Goal: Task Accomplishment & Management: Manage account settings

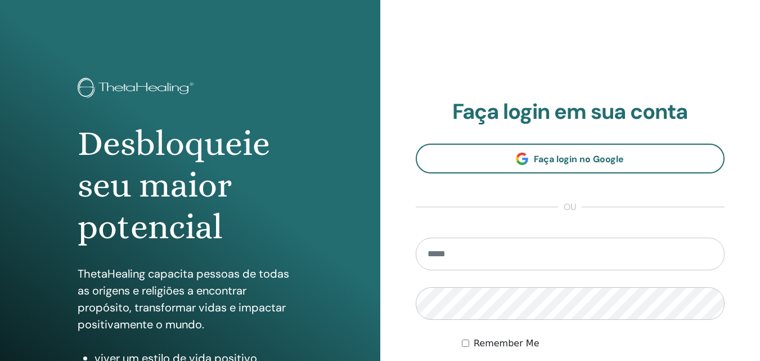
scroll to position [179, 0]
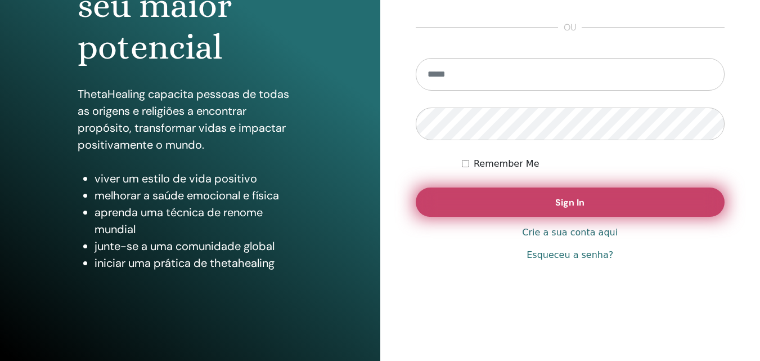
type input "**********"
click at [538, 205] on button "Sign In" at bounding box center [570, 201] width 309 height 29
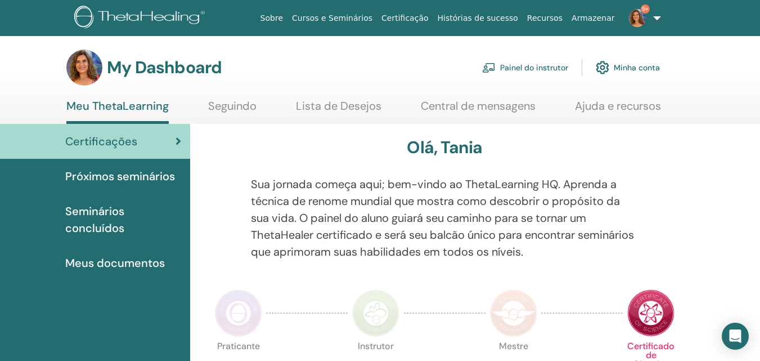
click at [528, 67] on link "Painel do instrutor" at bounding box center [525, 67] width 86 height 25
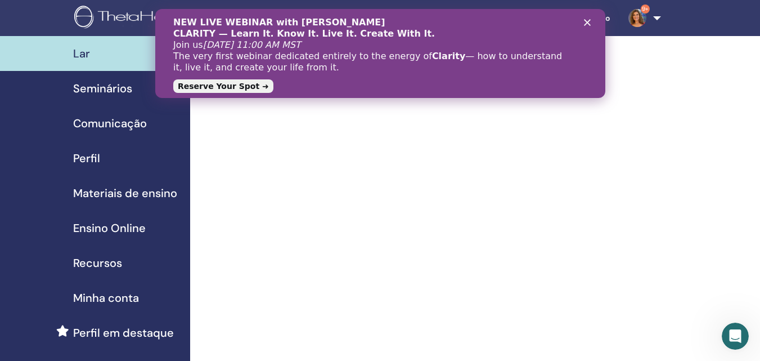
click at [585, 20] on icon "Fechar" at bounding box center [586, 22] width 7 height 7
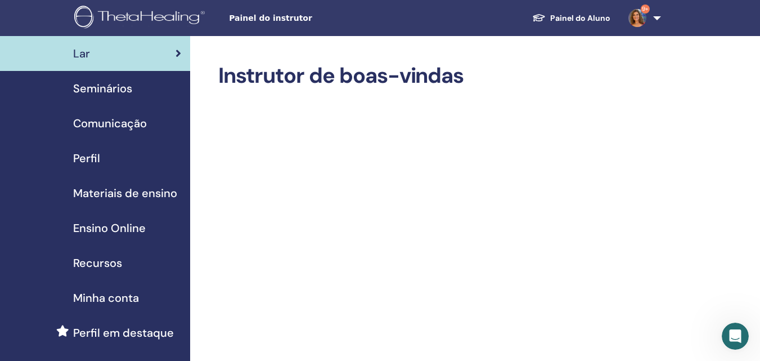
click at [125, 91] on span "Seminários" at bounding box center [102, 88] width 59 height 17
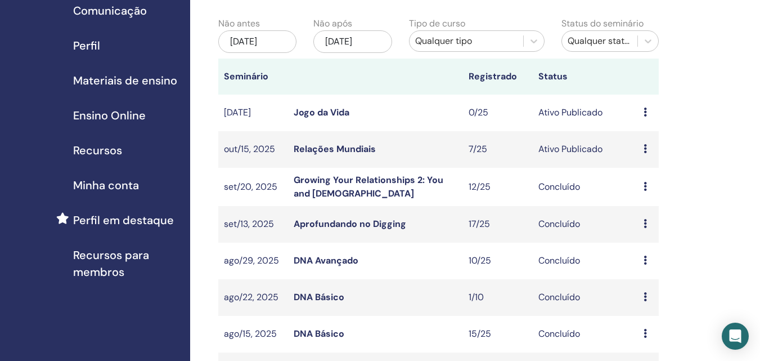
scroll to position [169, 0]
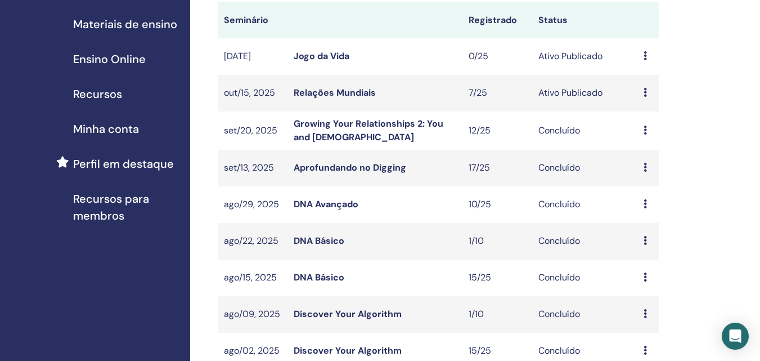
click at [327, 167] on link "Aprofundando no Digging" at bounding box center [350, 167] width 113 height 12
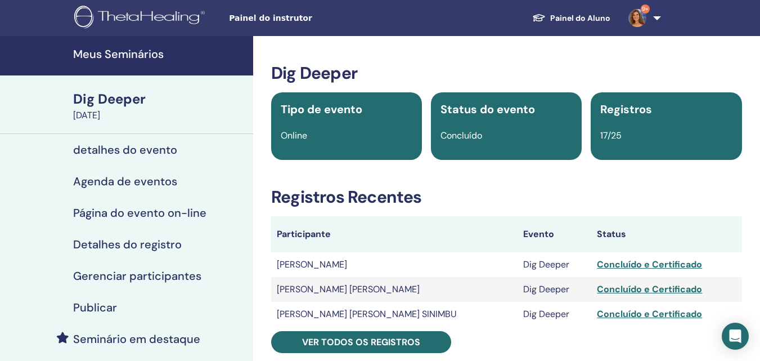
scroll to position [113, 0]
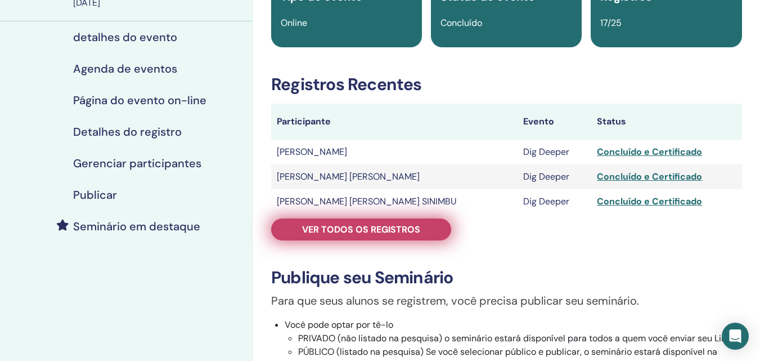
click at [331, 227] on span "Ver todos os registros" at bounding box center [361, 229] width 118 height 12
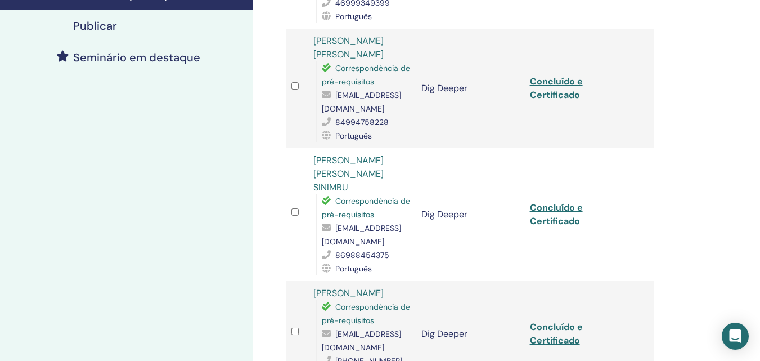
scroll to position [338, 0]
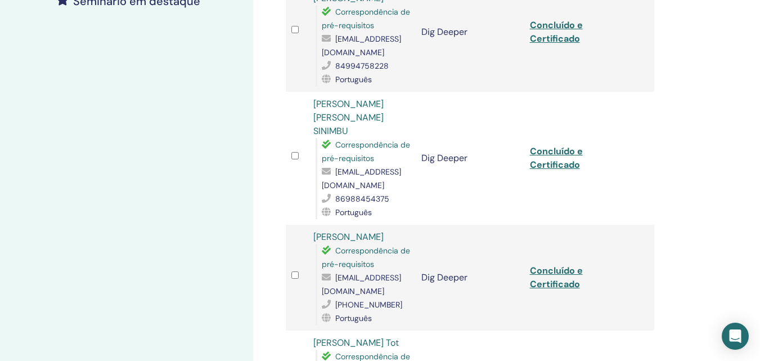
click at [544, 150] on td "Concluído e Certificado" at bounding box center [578, 158] width 109 height 133
click at [546, 145] on link "Concluído e Certificado" at bounding box center [556, 157] width 53 height 25
